Goal: Information Seeking & Learning: Learn about a topic

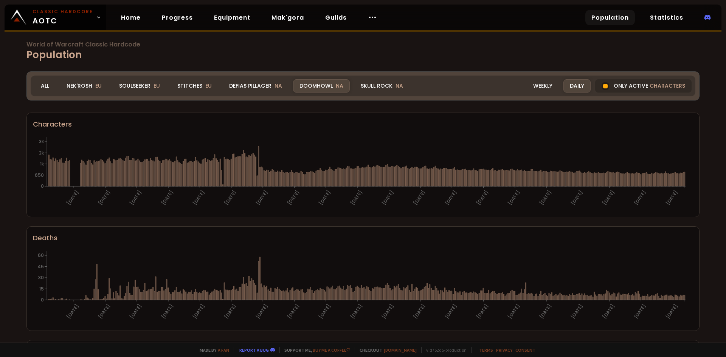
drag, startPoint x: 0, startPoint y: 0, endPoint x: 1, endPoint y: 180, distance: 180.4
click at [316, 83] on div "Doomhowl NA" at bounding box center [321, 85] width 57 height 13
click at [1, 180] on div "World of Warcraft Classic Hardcode Population Realm Doomhowl All Nek'Rosh EU So…" at bounding box center [363, 171] width 726 height 343
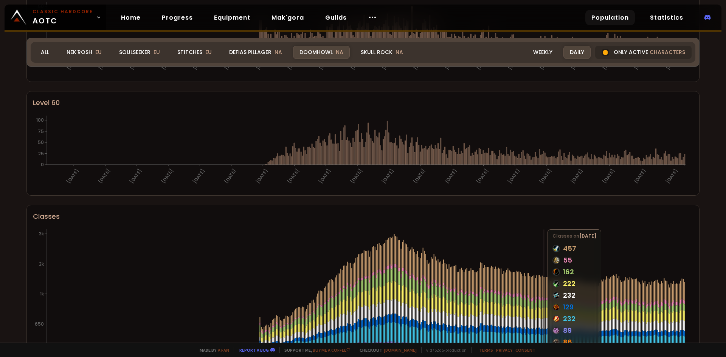
scroll to position [378, 0]
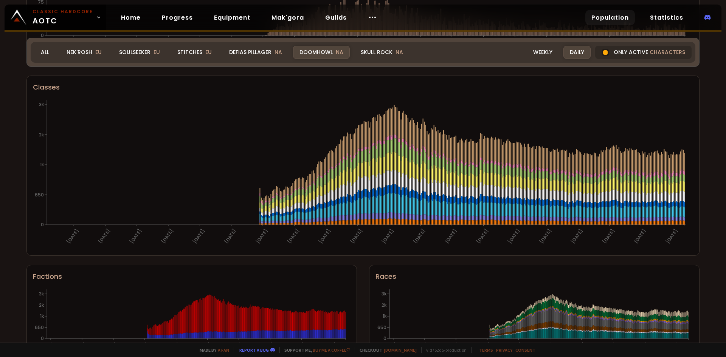
click at [684, 259] on div "World of Warcraft Classic Hardcode Population Realm Doomhowl All Nek'Rosh EU So…" at bounding box center [363, 171] width 726 height 343
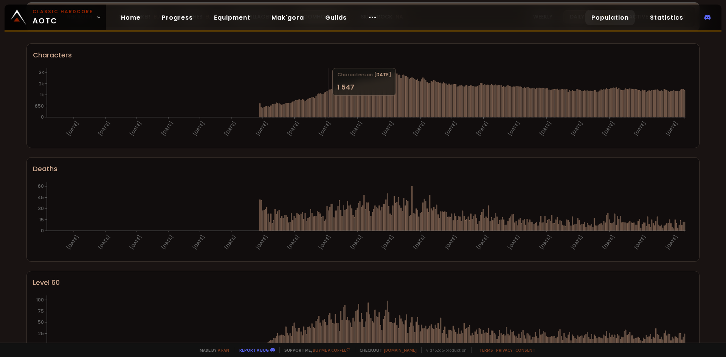
scroll to position [0, 0]
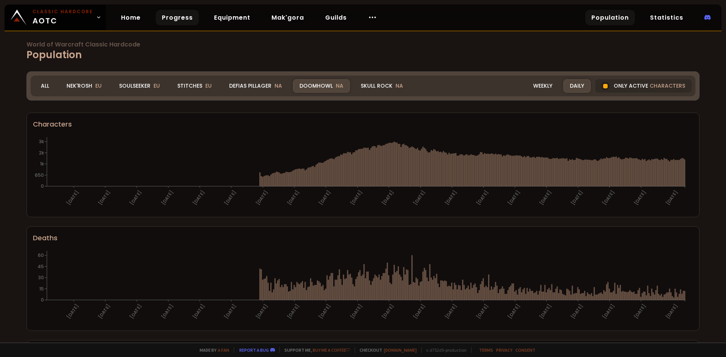
click at [174, 22] on link "Progress" at bounding box center [177, 18] width 43 height 16
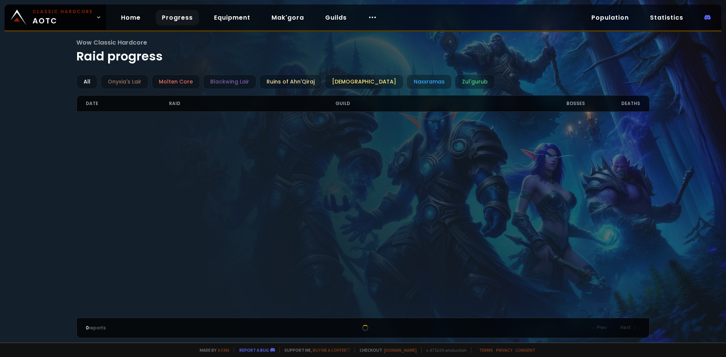
click at [42, 163] on div "Wow Classic Hardcore Raid progress All Onyxia's Lair Molten Core Blackwing Lair…" at bounding box center [363, 171] width 726 height 343
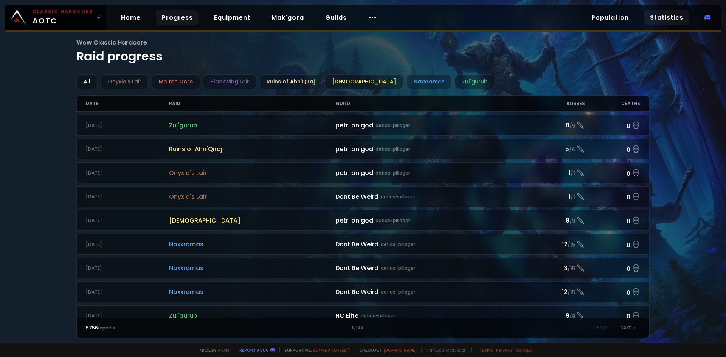
click at [669, 11] on link "Statistics" at bounding box center [666, 18] width 45 height 16
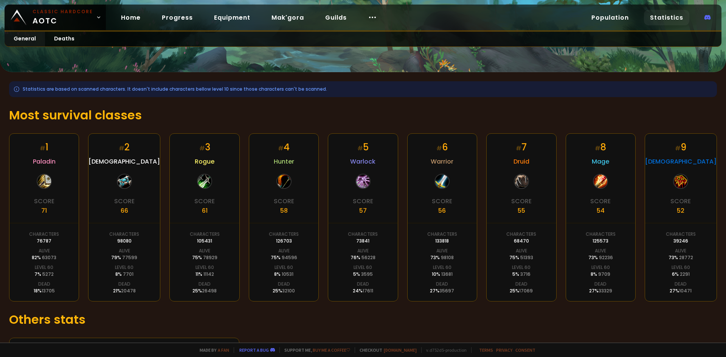
scroll to position [102, 0]
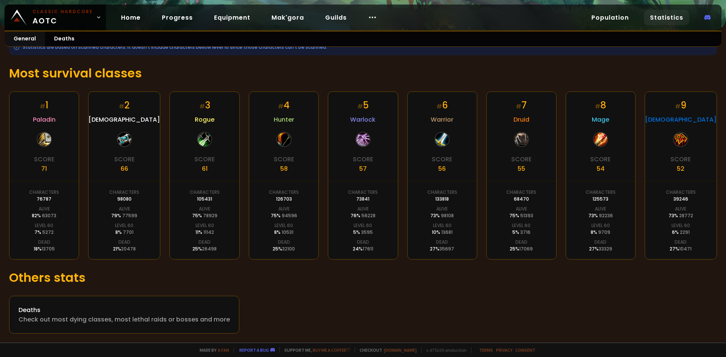
click at [349, 316] on div "Deaths Check out most dying classes, most lethal raids or bosses and more" at bounding box center [363, 315] width 708 height 38
